Goal: Find specific page/section: Find specific page/section

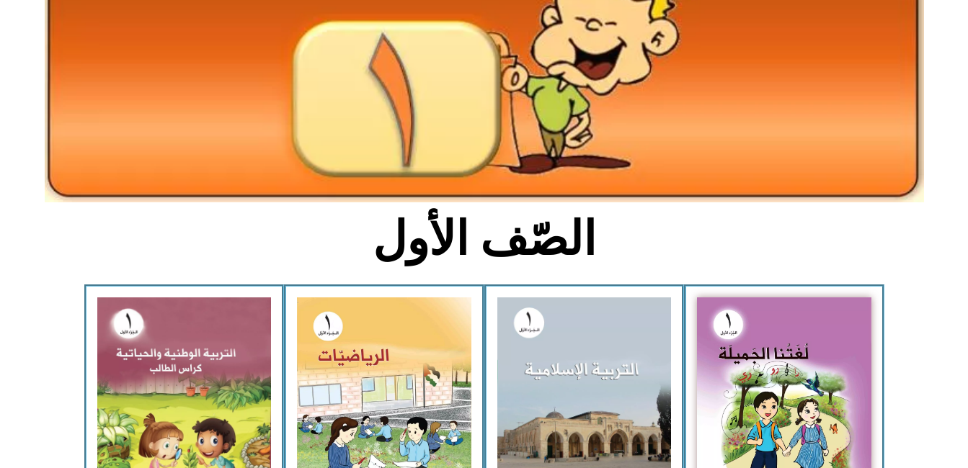
scroll to position [192, 0]
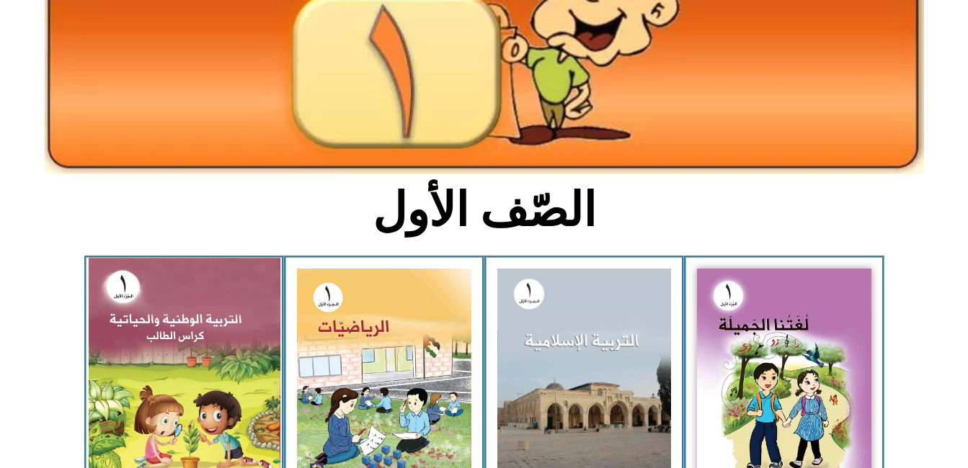
click at [199, 363] on img at bounding box center [184, 375] width 192 height 234
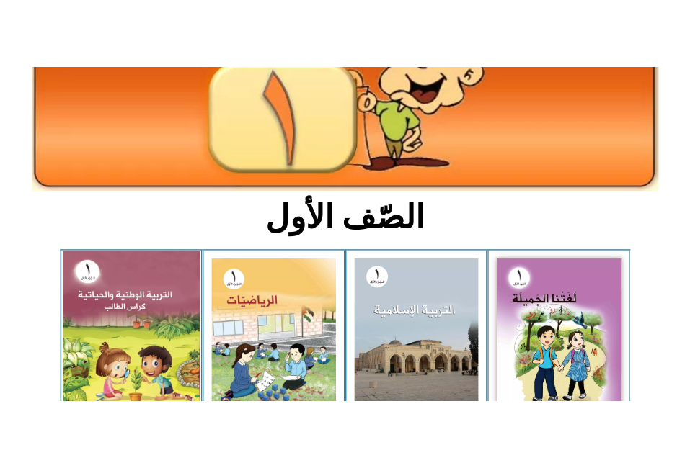
scroll to position [159, 0]
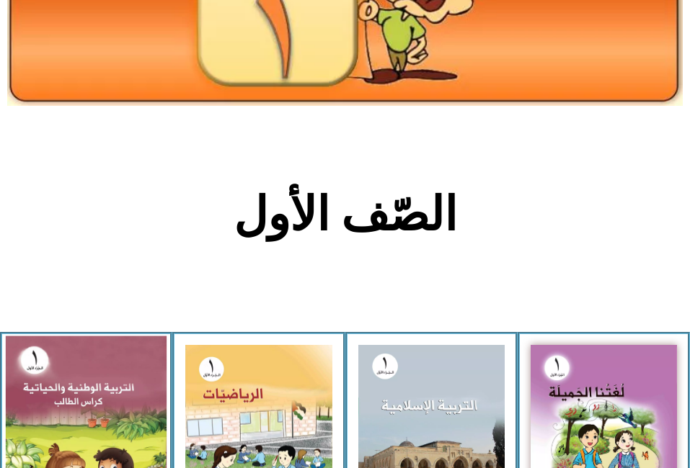
click at [52, 380] on img at bounding box center [86, 434] width 161 height 197
click at [63, 406] on img at bounding box center [86, 434] width 161 height 197
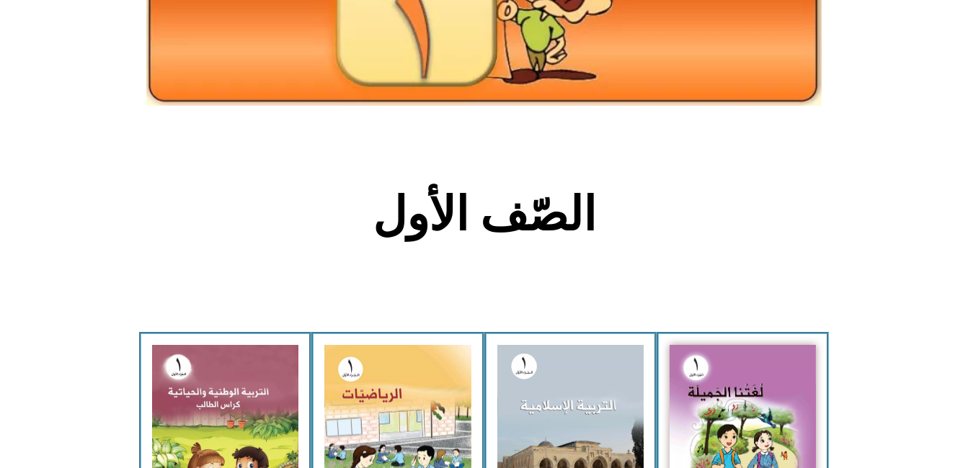
scroll to position [192, 0]
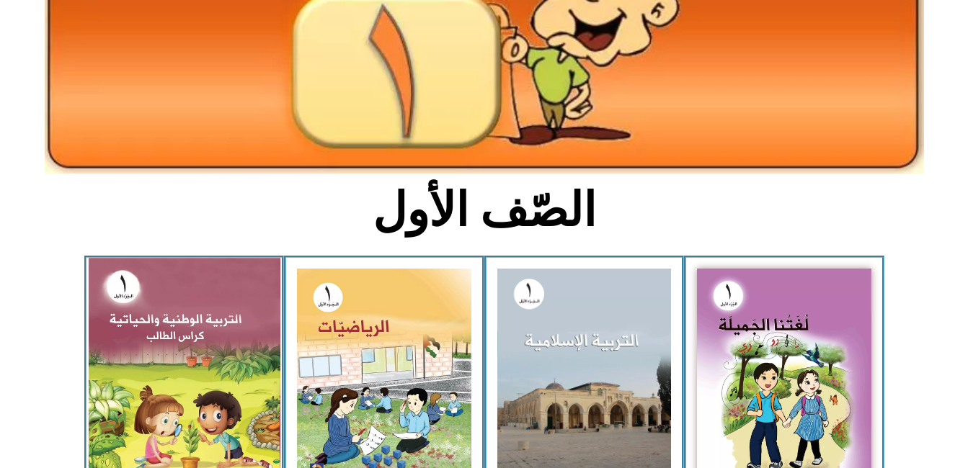
click at [238, 395] on img at bounding box center [184, 375] width 192 height 234
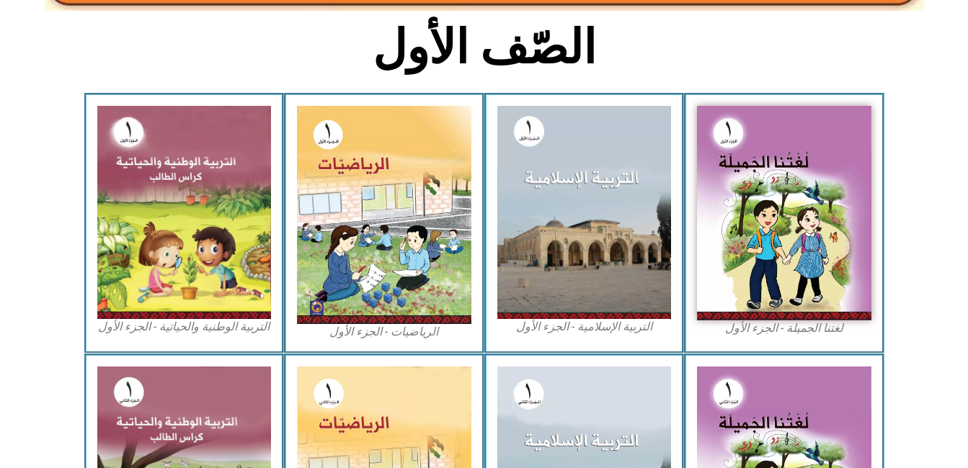
scroll to position [365, 0]
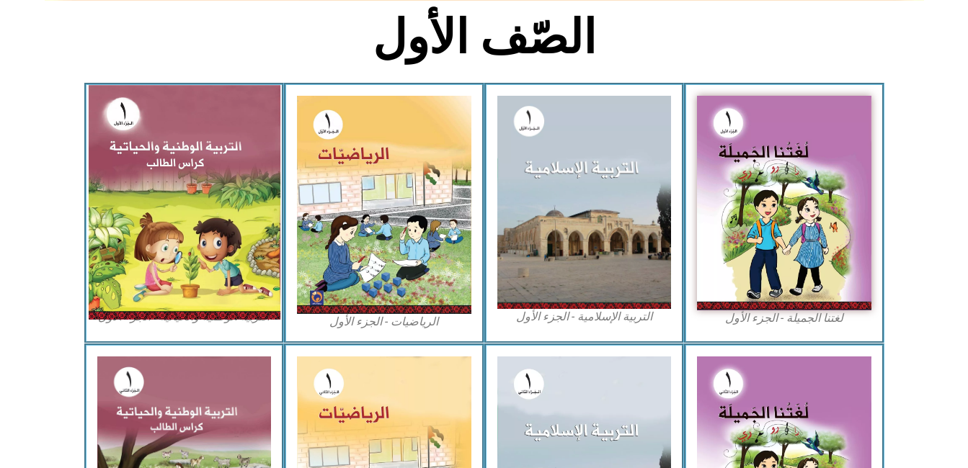
click at [195, 210] on img at bounding box center [184, 202] width 192 height 234
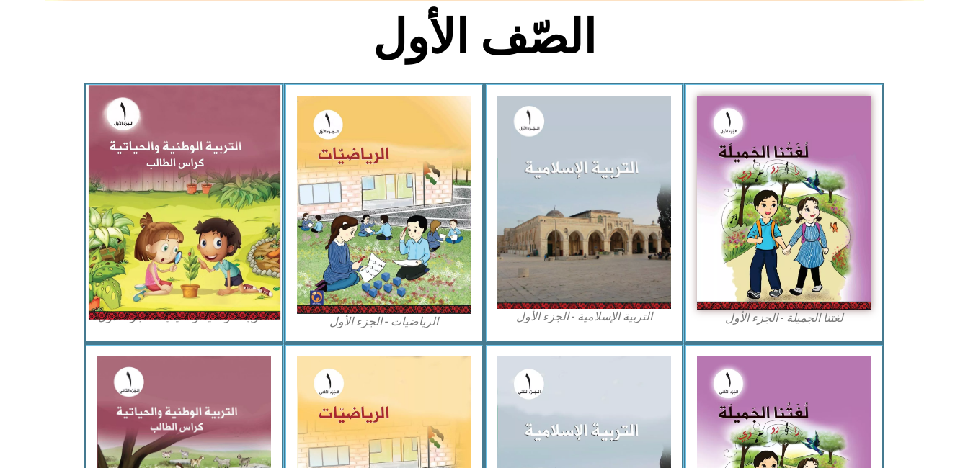
click at [195, 210] on img at bounding box center [184, 202] width 192 height 234
click at [228, 203] on img at bounding box center [184, 202] width 192 height 234
click at [236, 178] on img at bounding box center [184, 202] width 192 height 234
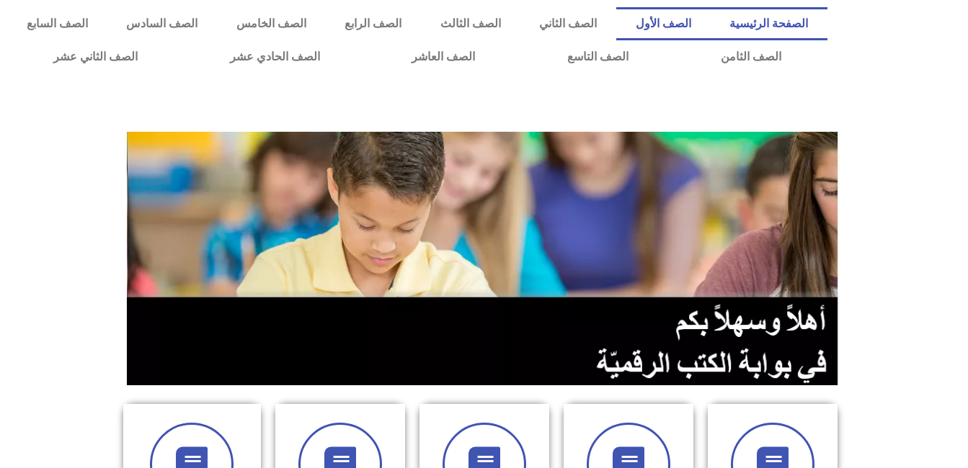
click at [705, 25] on link "الصف الأول" at bounding box center [663, 23] width 94 height 33
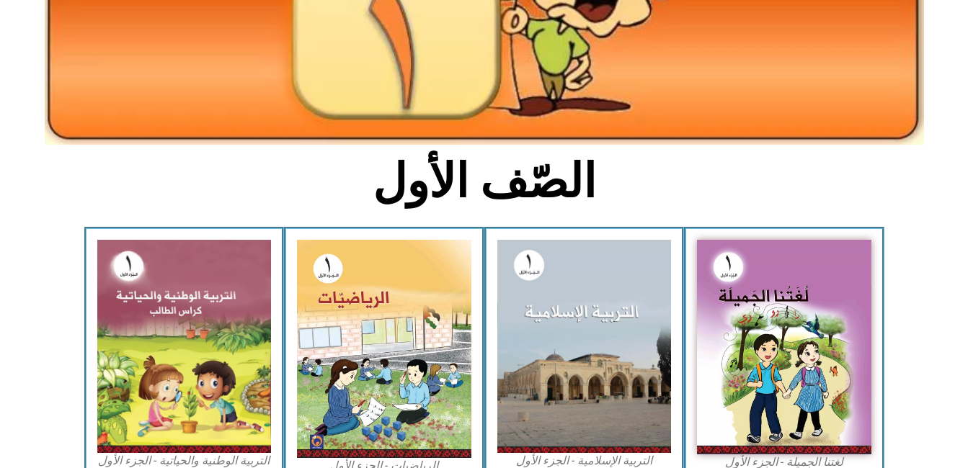
scroll to position [269, 0]
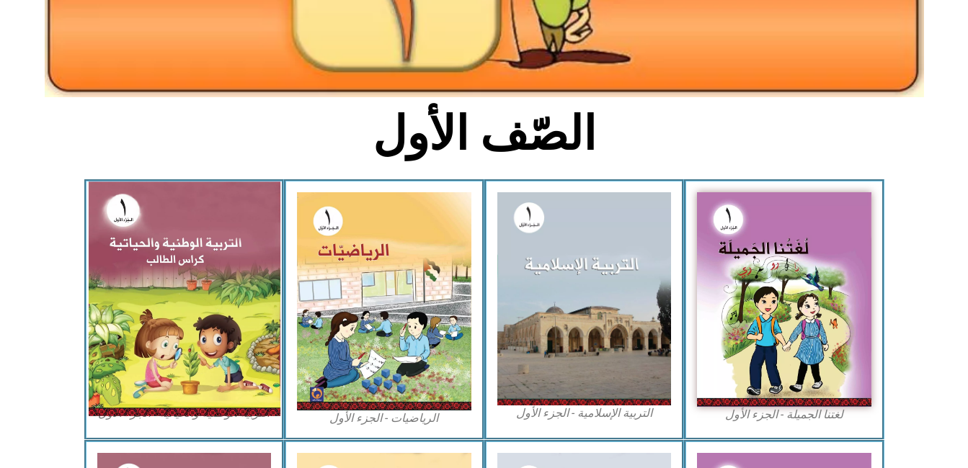
click at [212, 317] on img at bounding box center [184, 299] width 192 height 234
click at [204, 301] on img at bounding box center [184, 299] width 192 height 234
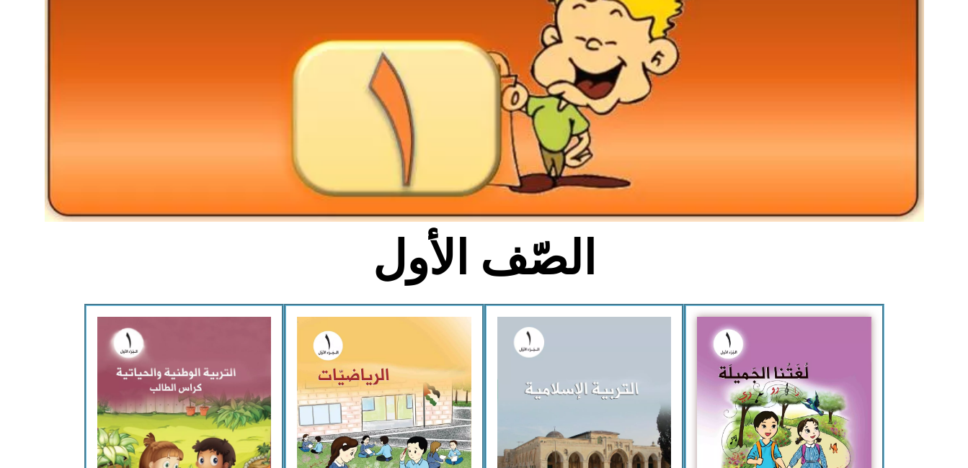
scroll to position [279, 0]
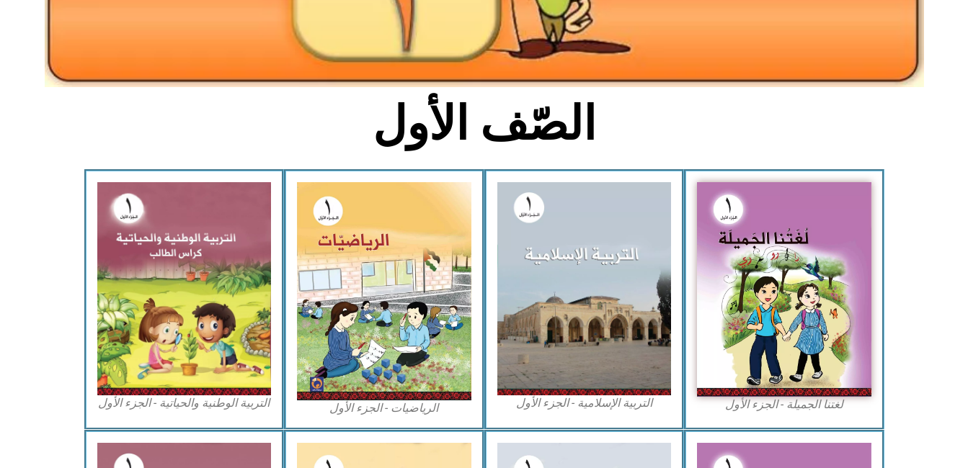
click at [184, 405] on figcaption "التربية الوطنية والحياتية - الجزء الأول​" at bounding box center [184, 404] width 174 height 16
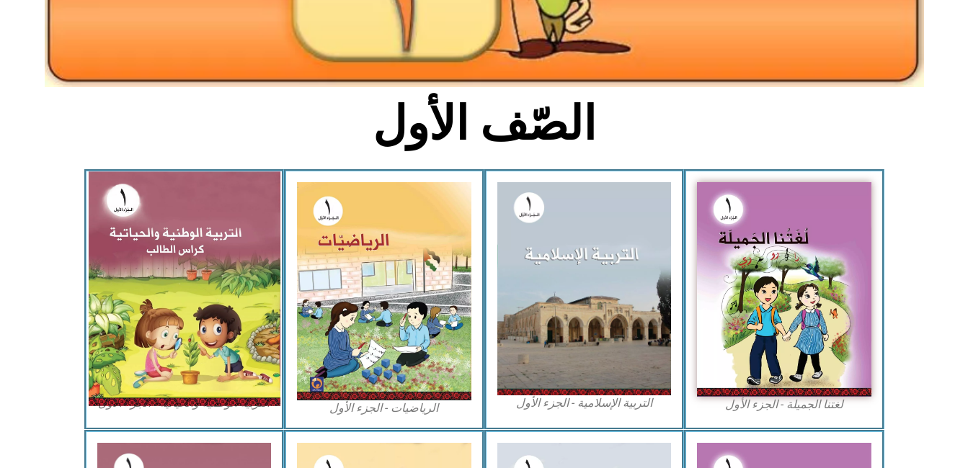
click at [207, 368] on img at bounding box center [184, 289] width 192 height 234
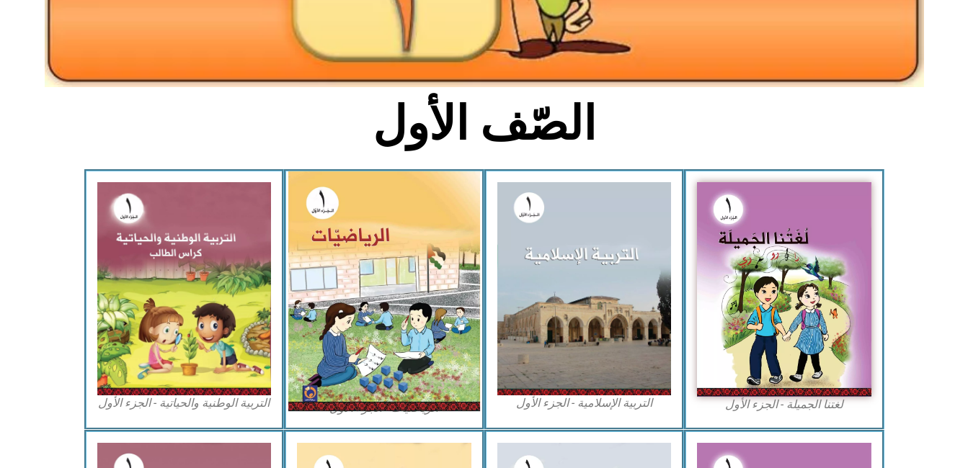
click at [374, 323] on img at bounding box center [384, 292] width 192 height 240
drag, startPoint x: 374, startPoint y: 323, endPoint x: 390, endPoint y: 391, distance: 70.3
click at [390, 391] on img at bounding box center [384, 292] width 192 height 240
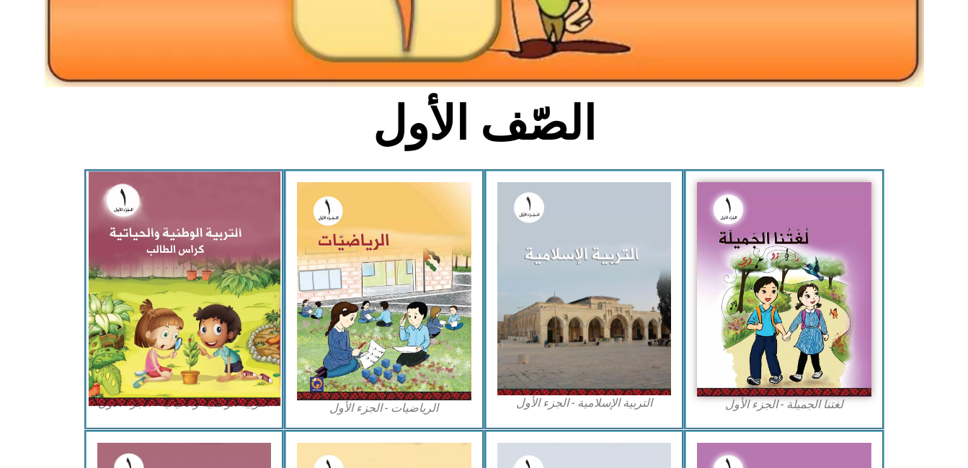
click at [233, 373] on img at bounding box center [184, 289] width 192 height 234
click at [234, 373] on img at bounding box center [184, 289] width 192 height 234
